Goal: Information Seeking & Learning: Learn about a topic

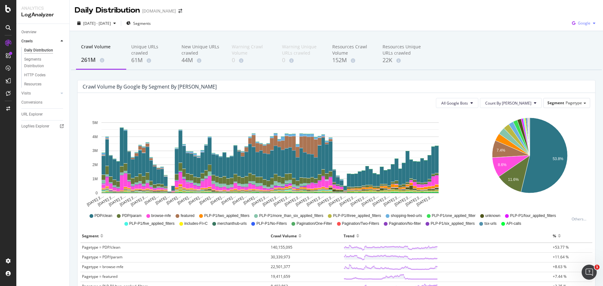
click at [572, 24] on icon "button" at bounding box center [573, 23] width 8 height 9
click at [576, 48] on span "Bing" at bounding box center [583, 48] width 23 height 6
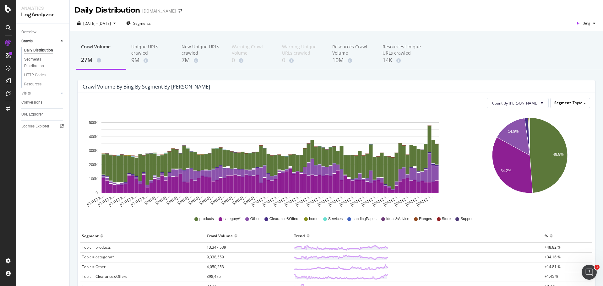
click at [573, 102] on span "Topic" at bounding box center [577, 102] width 9 height 5
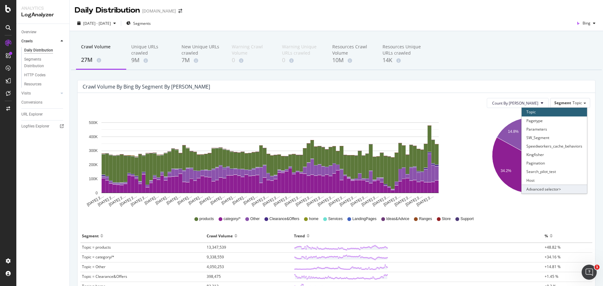
click at [553, 186] on div "Advanced selector >" at bounding box center [554, 189] width 65 height 9
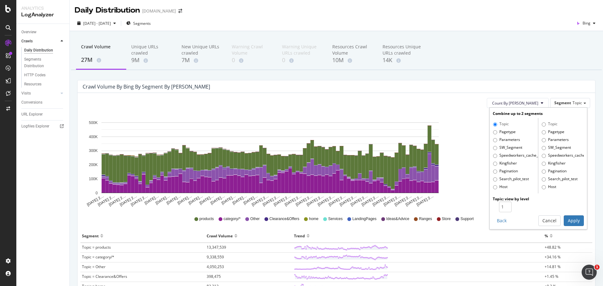
click at [504, 130] on label "Pagetype" at bounding box center [504, 132] width 23 height 6
click at [497, 130] on input "Pagetype" at bounding box center [495, 132] width 4 height 4
radio input "true"
radio input "false"
type input "2"
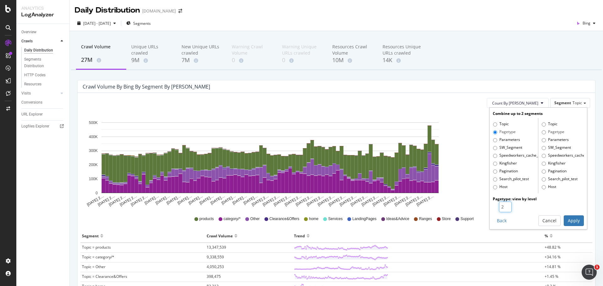
click at [503, 204] on input "2" at bounding box center [505, 207] width 13 height 11
click at [564, 220] on button "Apply" at bounding box center [574, 220] width 20 height 11
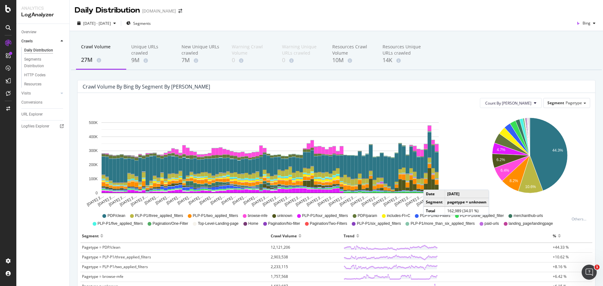
click at [430, 183] on rect "A chart." at bounding box center [430, 179] width 4 height 23
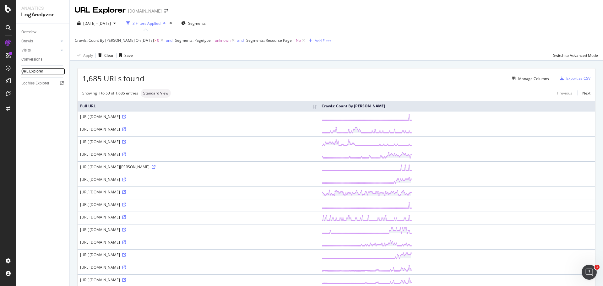
click at [26, 70] on div "URL Explorer" at bounding box center [32, 71] width 22 height 7
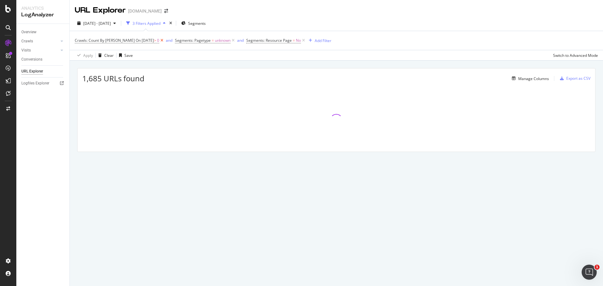
click at [159, 41] on icon at bounding box center [161, 40] width 5 height 6
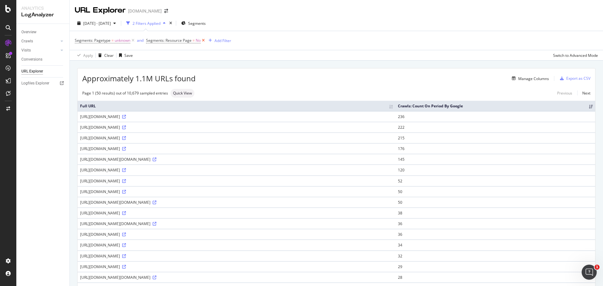
click at [202, 41] on icon at bounding box center [203, 40] width 5 height 6
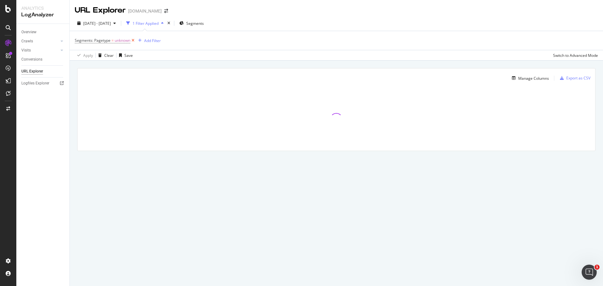
click at [136, 39] on icon at bounding box center [132, 40] width 5 height 6
drag, startPoint x: 106, startPoint y: 39, endPoint x: 102, endPoint y: 38, distance: 3.6
click at [102, 38] on div "Add Filter" at bounding box center [336, 40] width 523 height 18
click at [95, 39] on div "Add Filter" at bounding box center [91, 40] width 17 height 5
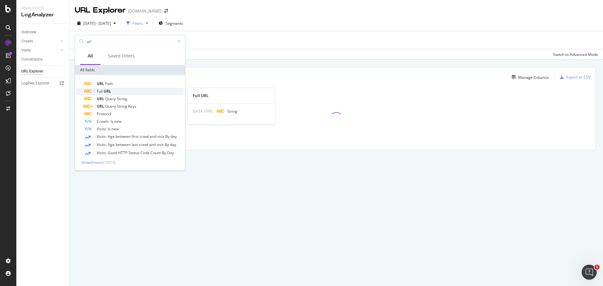
type input "url"
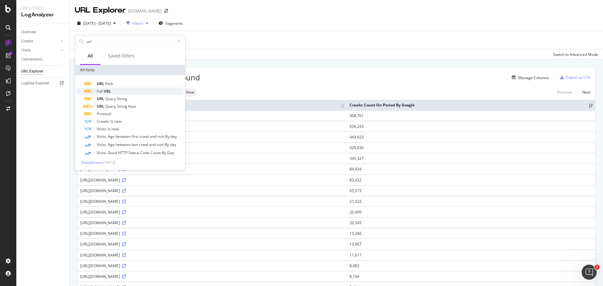
click at [126, 91] on div "Full URL" at bounding box center [134, 92] width 100 height 8
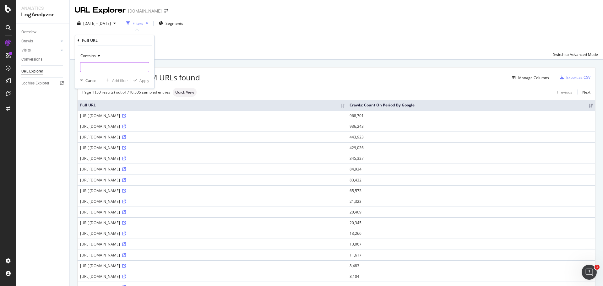
click at [114, 67] on input "text" at bounding box center [114, 67] width 68 height 10
type input "/_/"
click at [144, 81] on div "Apply" at bounding box center [144, 80] width 10 height 5
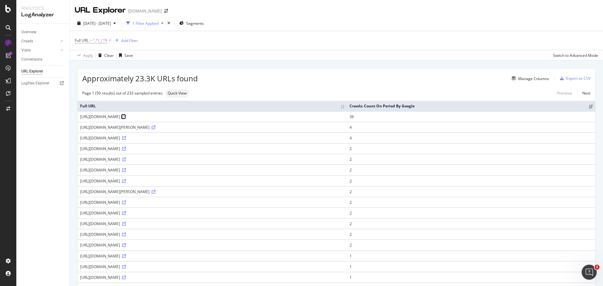
click at [126, 119] on icon at bounding box center [124, 117] width 4 height 4
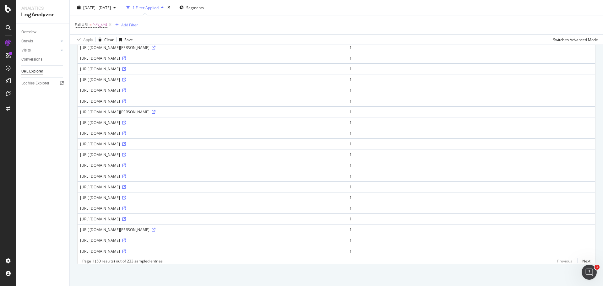
scroll to position [459, 0]
click at [315, 27] on div "Full URL = ^.*/_/.*$ Add Filter" at bounding box center [336, 24] width 523 height 19
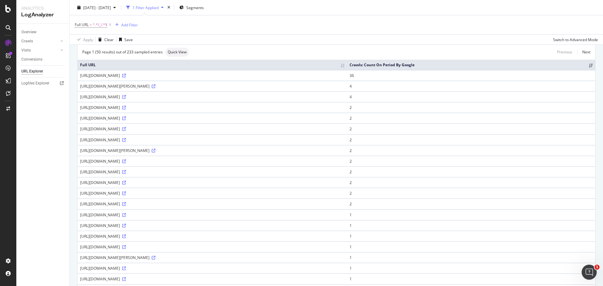
scroll to position [0, 0]
